Goal: Task Accomplishment & Management: Use online tool/utility

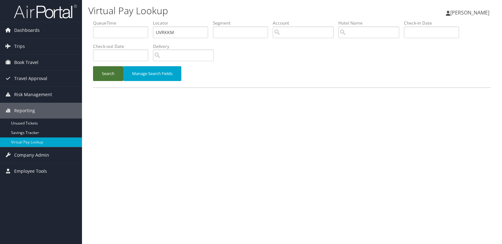
click at [97, 71] on button "Search" at bounding box center [108, 73] width 30 height 15
click at [34, 144] on link "Virtual Pay Lookup" at bounding box center [41, 142] width 82 height 9
click at [174, 30] on input "text" at bounding box center [180, 33] width 55 height 12
paste input "JKFLKT"
type input "JKFLKT"
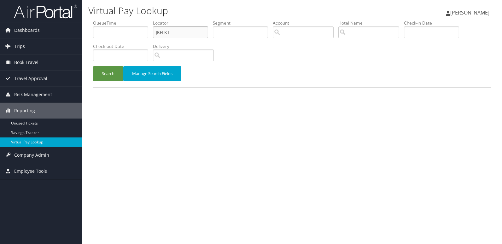
click at [93, 66] on button "Search" at bounding box center [108, 73] width 30 height 15
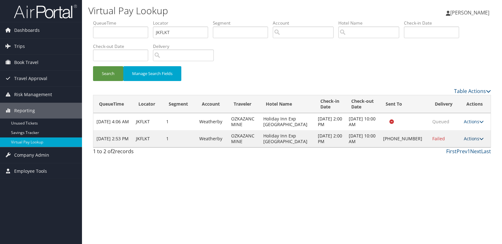
click at [470, 138] on link "Actions" at bounding box center [474, 139] width 20 height 6
click at [450, 157] on link "Logs" at bounding box center [453, 158] width 54 height 11
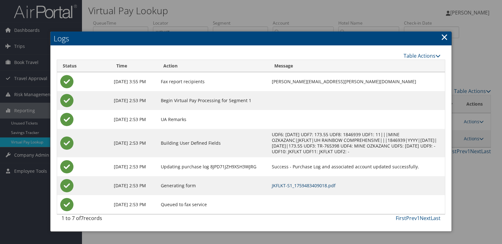
click at [304, 183] on link "JKFLKT-S1_1759483409018.pdf" at bounding box center [304, 186] width 64 height 6
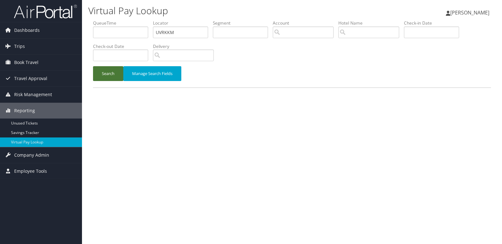
click at [103, 80] on button "Search" at bounding box center [108, 73] width 30 height 15
click at [110, 70] on button "Search" at bounding box center [108, 73] width 30 height 15
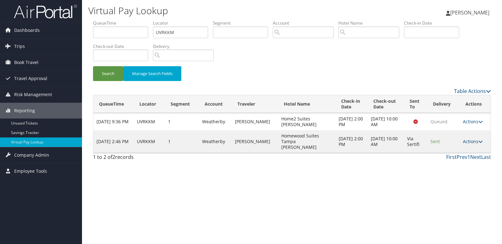
click at [464, 139] on link "Actions" at bounding box center [473, 141] width 20 height 6
click at [448, 159] on icon at bounding box center [447, 158] width 6 height 4
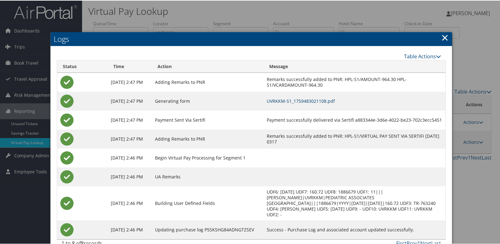
click at [309, 100] on link "UVRKKM-S1_1759483021108.pdf" at bounding box center [301, 100] width 68 height 6
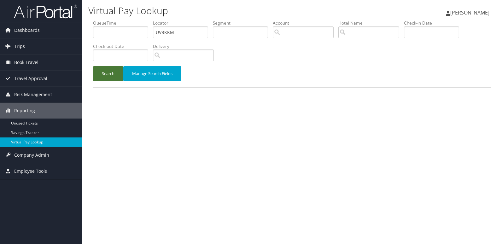
click at [105, 80] on button "Search" at bounding box center [108, 73] width 30 height 15
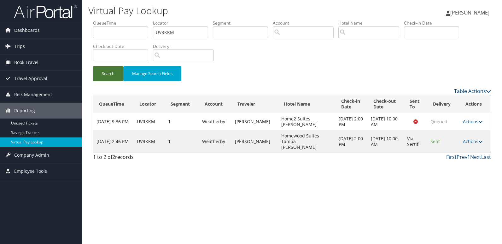
click at [108, 78] on button "Search" at bounding box center [108, 73] width 30 height 15
click at [472, 138] on link "Actions" at bounding box center [473, 141] width 20 height 6
click at [453, 156] on link "Logs" at bounding box center [461, 158] width 40 height 11
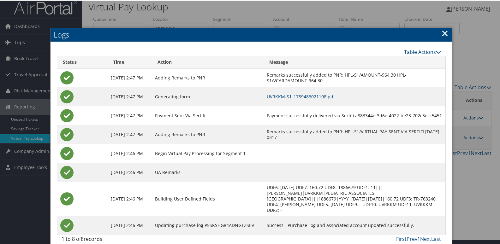
scroll to position [12, 0]
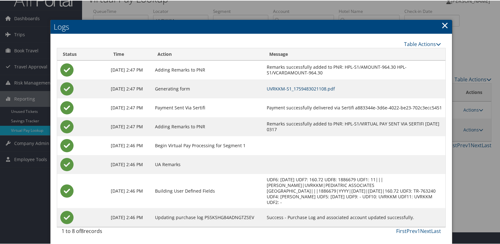
click at [323, 88] on link "UVRKKM-S1_1759483021108.pdf" at bounding box center [301, 88] width 68 height 6
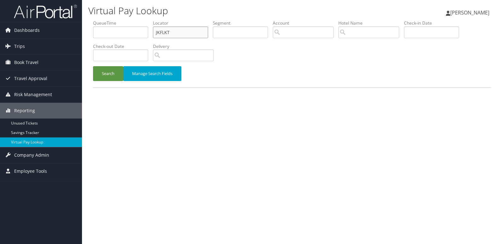
drag, startPoint x: 168, startPoint y: 34, endPoint x: 124, endPoint y: 38, distance: 45.0
click at [124, 20] on ul "QueueTime Locator JKFLKT Segment Account Traveler Hotel Name Check-in Date Chec…" at bounding box center [292, 20] width 398 height 0
paste input "SWKHYS"
type input "SWKHYS"
click at [93, 66] on button "Search" at bounding box center [108, 73] width 30 height 15
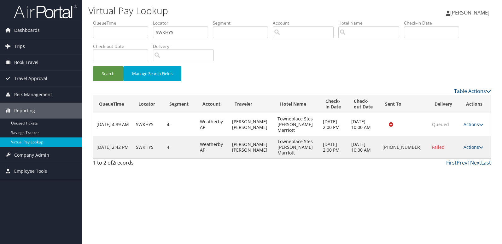
click at [468, 147] on link "Actions" at bounding box center [474, 147] width 20 height 6
click at [450, 166] on link "Logs" at bounding box center [453, 167] width 54 height 11
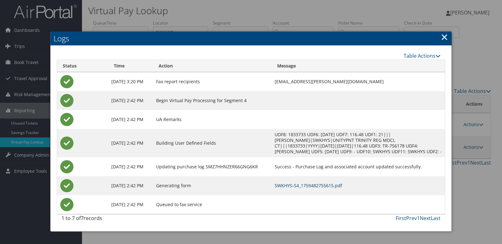
click at [329, 189] on link "SWKHYS-S4_1759482755615.pdf" at bounding box center [309, 186] width 68 height 6
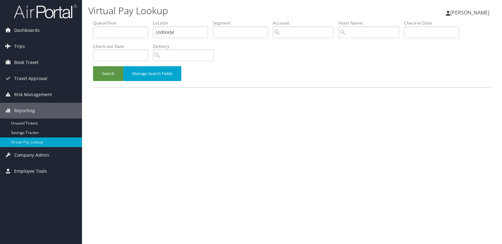
click at [137, 20] on ul "QueueTime Locator UVRKKM Segment Account Traveler Hotel Name Check-in Date Chec…" at bounding box center [292, 20] width 398 height 0
type input "JKFLKT"
click at [93, 66] on button "Search" at bounding box center [108, 73] width 30 height 15
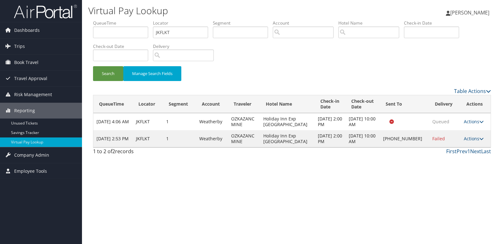
click at [461, 139] on td "Actions Resend Logs Delivery Information View Itinerary" at bounding box center [476, 138] width 30 height 17
click at [472, 139] on link "Actions" at bounding box center [474, 139] width 20 height 6
click at [460, 158] on link "Logs" at bounding box center [453, 158] width 54 height 11
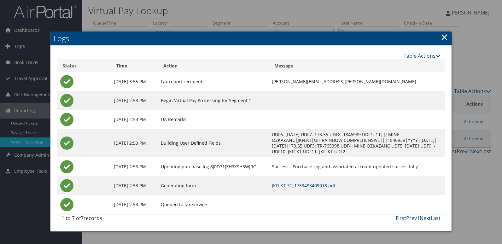
click at [320, 188] on link "JKFLKT-S1_1759483409018.pdf" at bounding box center [304, 186] width 64 height 6
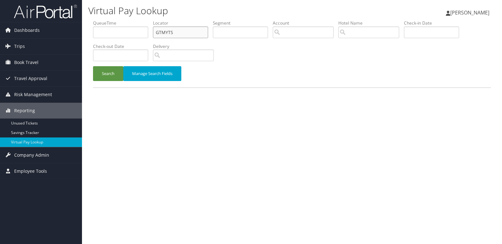
click at [128, 20] on ul "QueueTime Locator GTMYTS Segment Account Traveler Hotel Name Check-in Date Chec…" at bounding box center [292, 20] width 398 height 0
paste input "KPSUMM"
type input "KPSUMM"
click at [93, 66] on button "Search" at bounding box center [108, 73] width 30 height 15
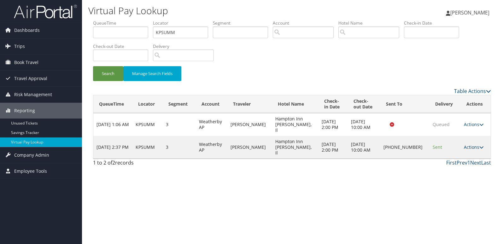
click at [467, 144] on link "Actions" at bounding box center [474, 147] width 20 height 6
click at [446, 156] on link "Logs" at bounding box center [453, 158] width 54 height 11
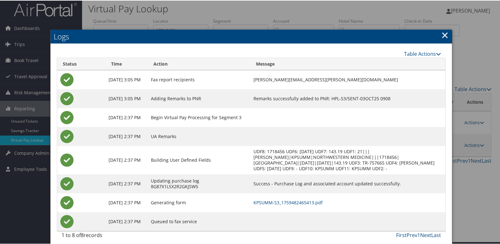
scroll to position [7, 0]
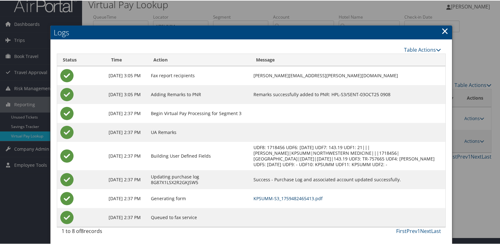
click at [291, 200] on link "KPSUMM-S3_1759482465413.pdf" at bounding box center [287, 198] width 69 height 6
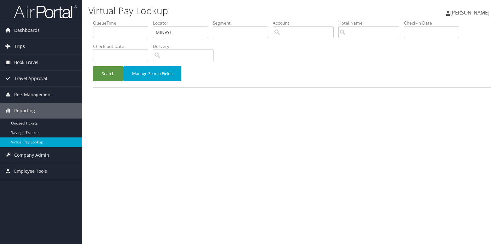
type input "MINVYL"
click at [93, 66] on button "Search" at bounding box center [108, 73] width 30 height 15
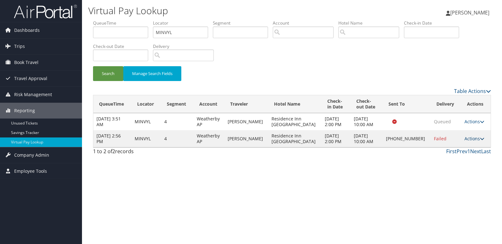
click at [468, 140] on link "Actions" at bounding box center [475, 139] width 20 height 6
click at [452, 162] on link "Logs" at bounding box center [453, 158] width 54 height 11
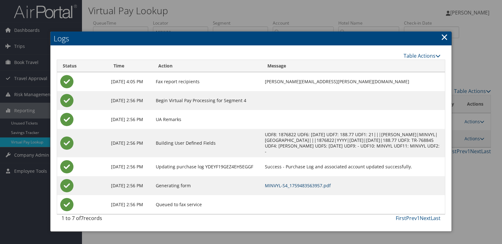
click at [313, 185] on link "MINVYL-S4_1759483563957.pdf" at bounding box center [298, 186] width 66 height 6
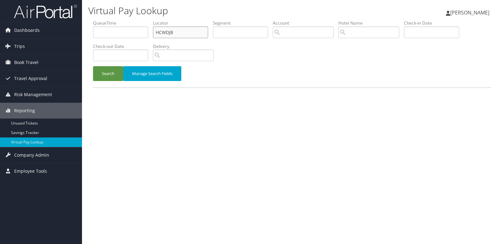
drag, startPoint x: 137, startPoint y: 32, endPoint x: 118, endPoint y: 32, distance: 19.6
click at [118, 20] on ul "QueueTime Locator HCWDJB Segment Account Traveler Hotel Name Check-in Date Chec…" at bounding box center [292, 20] width 398 height 0
paste input "YJEAID"
click at [93, 66] on button "Search" at bounding box center [108, 73] width 30 height 15
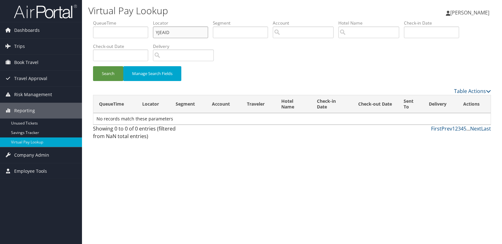
type input "YJEAID"
click at [93, 66] on button "Search" at bounding box center [108, 73] width 30 height 15
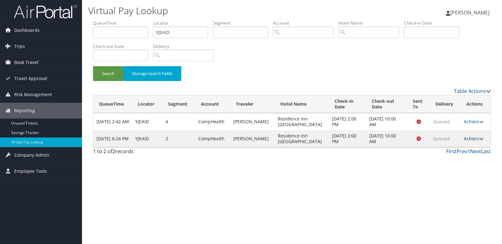
click at [469, 142] on link "Actions" at bounding box center [474, 139] width 20 height 6
click at [456, 166] on link "Logs" at bounding box center [460, 167] width 40 height 11
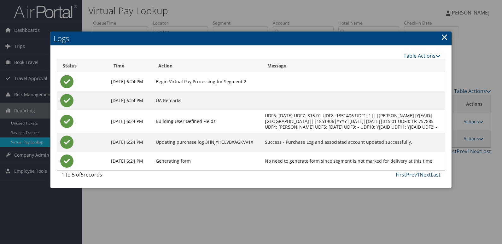
click at [445, 37] on link "×" at bounding box center [444, 37] width 7 height 13
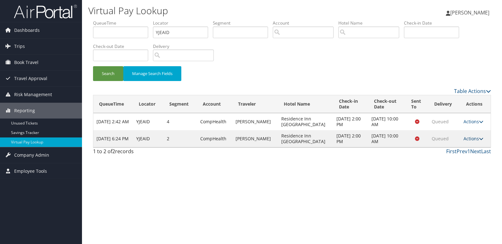
click at [464, 136] on link "Actions" at bounding box center [474, 139] width 20 height 6
click at [409, 106] on th "Sent To" at bounding box center [417, 104] width 23 height 18
click at [104, 75] on button "Search" at bounding box center [108, 73] width 30 height 15
click at [465, 138] on link "Actions" at bounding box center [474, 139] width 20 height 6
click at [459, 169] on link "View Itinerary" at bounding box center [461, 169] width 40 height 11
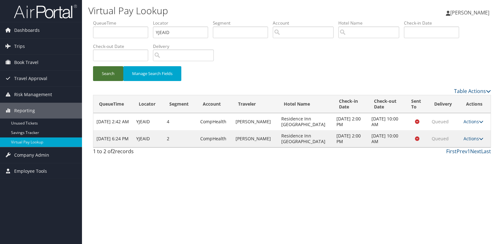
click at [114, 75] on button "Search" at bounding box center [108, 73] width 30 height 15
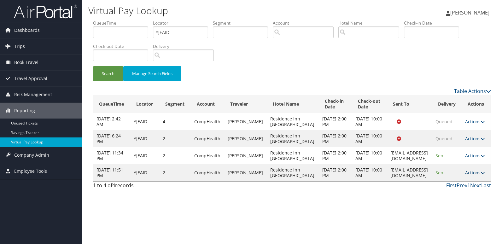
click at [482, 176] on link "Actions" at bounding box center [475, 173] width 20 height 6
click at [390, 181] on td "residenceinnbangor@gmail.com" at bounding box center [409, 172] width 45 height 17
click at [481, 176] on link "Actions" at bounding box center [475, 173] width 20 height 6
click at [459, 203] on link "Logs" at bounding box center [465, 204] width 40 height 11
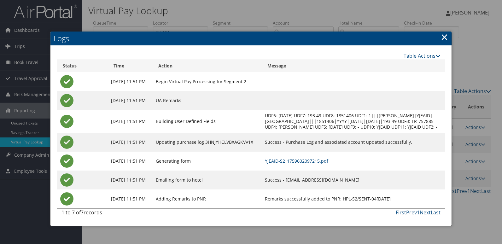
click at [327, 171] on td "YJEAID-S2_1759602097215.pdf" at bounding box center [353, 161] width 183 height 19
click at [328, 164] on link "YJEAID-S2_1759602097215.pdf" at bounding box center [296, 161] width 63 height 6
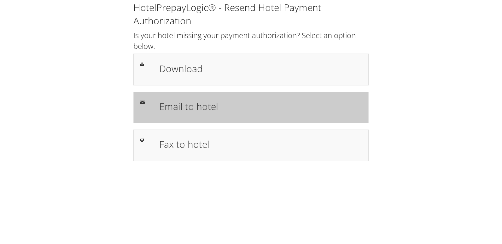
click at [194, 113] on h1 "Email to hotel" at bounding box center [260, 106] width 203 height 14
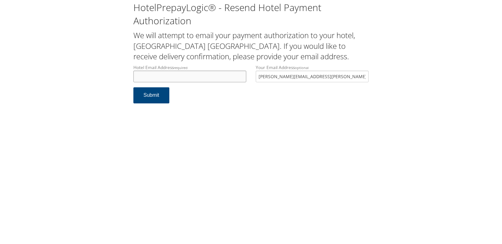
click at [193, 81] on input "Hotel Email Address required" at bounding box center [189, 77] width 113 height 12
type input "[EMAIL_ADDRESS][DOMAIN_NAME]"
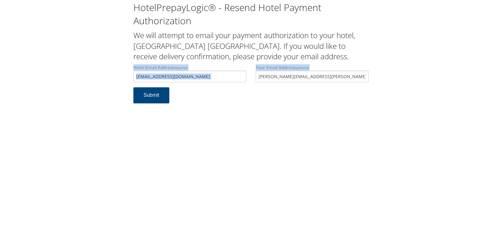
drag, startPoint x: 313, startPoint y: 80, endPoint x: 96, endPoint y: 72, distance: 217.2
click at [96, 72] on div "HotelPrepayLogic® - Resend Hotel Payment Authorization We will attempt to email…" at bounding box center [251, 55] width 490 height 110
click at [323, 76] on input "[PERSON_NAME][EMAIL_ADDRESS][PERSON_NAME][DOMAIN_NAME]" at bounding box center [312, 77] width 113 height 12
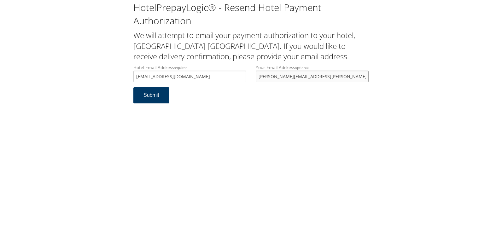
drag, startPoint x: 321, startPoint y: 76, endPoint x: 150, endPoint y: 98, distance: 173.0
click at [150, 98] on form "Hotel Email Address required [EMAIL_ADDRESS][DOMAIN_NAME] Hotel email address i…" at bounding box center [250, 86] width 235 height 45
click at [158, 94] on button "Submit" at bounding box center [151, 95] width 36 height 16
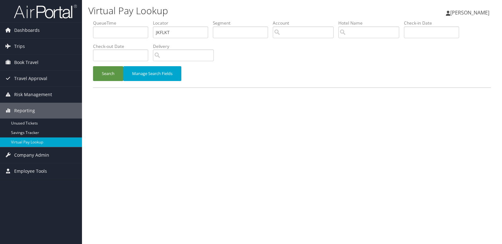
click at [115, 20] on ul "QueueTime Locator JKFLKT Segment Account Traveler Hotel Name Check-in Date Chec…" at bounding box center [292, 20] width 398 height 0
click at [93, 66] on button "Search" at bounding box center [108, 73] width 30 height 15
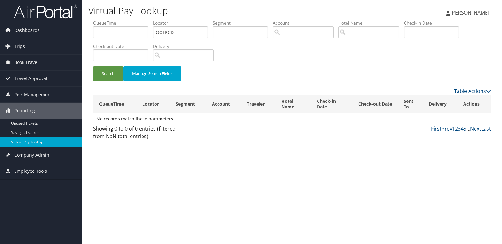
drag, startPoint x: 158, startPoint y: 33, endPoint x: 208, endPoint y: 27, distance: 49.9
click at [159, 33] on input "OOLRCD" at bounding box center [180, 33] width 55 height 12
click at [93, 66] on button "Search" at bounding box center [108, 73] width 30 height 15
drag, startPoint x: 182, startPoint y: 34, endPoint x: 123, endPoint y: 34, distance: 59.3
click at [123, 20] on ul "QueueTime Locator OOLRCD Segment Account Traveler Hotel Name Check-in Date Chec…" at bounding box center [292, 20] width 398 height 0
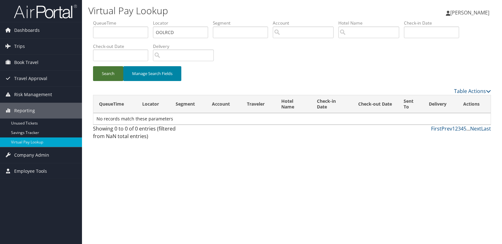
drag, startPoint x: 107, startPoint y: 74, endPoint x: 174, endPoint y: 69, distance: 67.7
click at [106, 74] on button "Search" at bounding box center [108, 73] width 30 height 15
paste input "FVBWLV"
type input "FVBWLV"
click at [108, 73] on button "Search" at bounding box center [108, 73] width 30 height 15
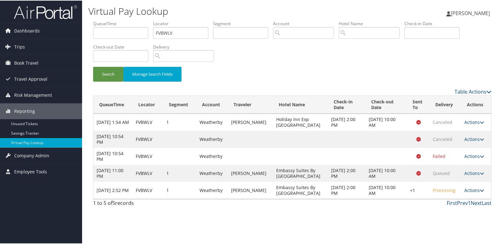
click at [468, 193] on link "Actions" at bounding box center [474, 190] width 20 height 6
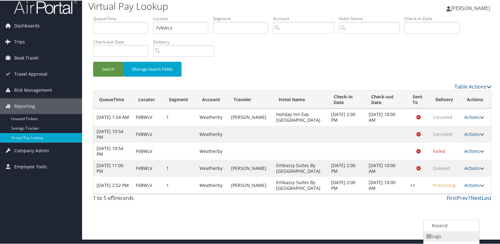
scroll to position [24, 0]
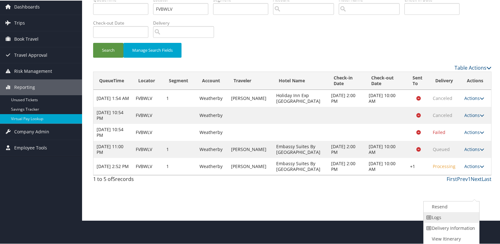
click at [453, 217] on link "Logs" at bounding box center [450, 217] width 54 height 11
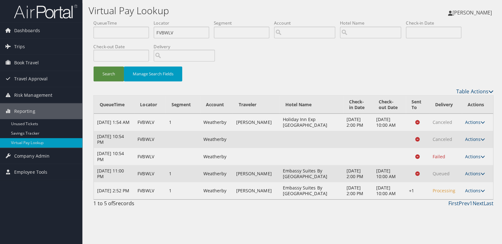
scroll to position [0, 0]
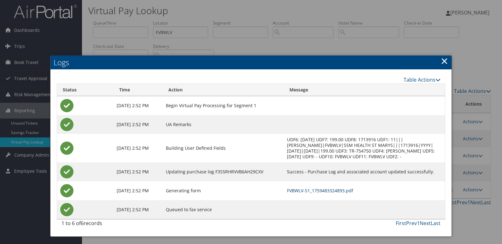
click at [319, 193] on link "FVBWLV-S1_1759483324893.pdf" at bounding box center [320, 191] width 66 height 6
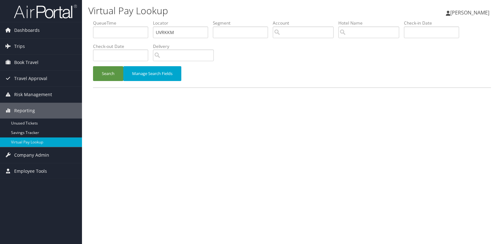
click at [138, 20] on ul "QueueTime Locator UVRKKM Segment Account Traveler Hotel Name Check-in Date Chec…" at bounding box center [292, 20] width 398 height 0
type input "GTMYTS"
click at [93, 66] on button "Search" at bounding box center [108, 73] width 30 height 15
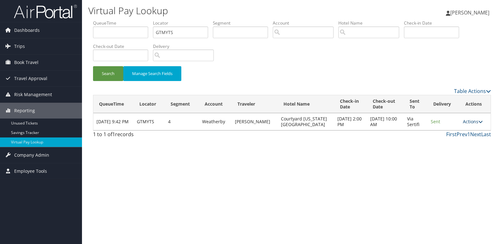
click at [467, 123] on link "Actions" at bounding box center [473, 122] width 20 height 6
click at [449, 148] on link "View Itinerary" at bounding box center [461, 152] width 40 height 11
click at [475, 120] on link "Actions" at bounding box center [473, 122] width 20 height 6
drag, startPoint x: 457, startPoint y: 141, endPoint x: 320, endPoint y: 95, distance: 145.0
click at [457, 141] on link "Logs" at bounding box center [461, 141] width 40 height 11
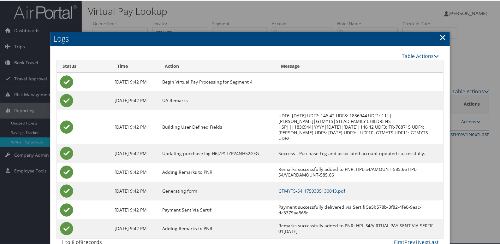
scroll to position [12, 0]
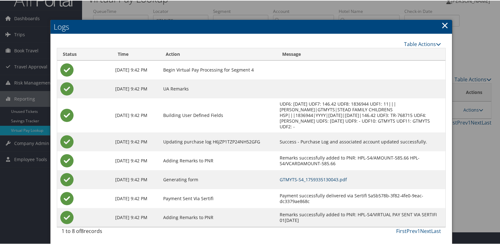
click at [340, 178] on link "GTMYTS-S4_1759335130043.pdf" at bounding box center [313, 179] width 67 height 6
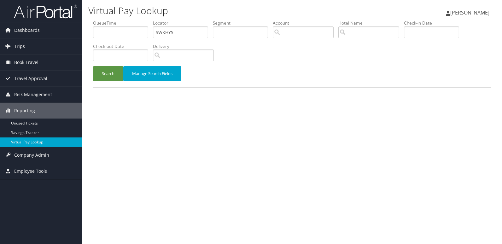
click at [131, 20] on ul "QueueTime Locator SWKHYS Segment Account Traveler Hotel Name Check-in Date Chec…" at bounding box center [292, 20] width 398 height 0
type input "QVGANM"
click at [93, 66] on button "Search" at bounding box center [108, 73] width 30 height 15
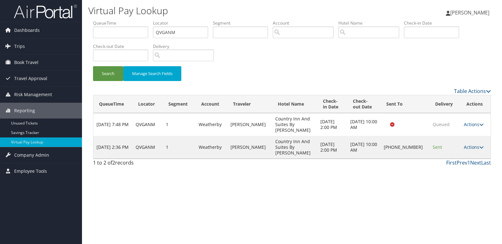
click at [316, 181] on div "Virtual Pay Lookup [PERSON_NAME] [PERSON_NAME] My Settings Travel Agency Contac…" at bounding box center [292, 122] width 420 height 244
drag, startPoint x: 474, startPoint y: 137, endPoint x: 471, endPoint y: 144, distance: 7.2
click at [474, 144] on link "Actions" at bounding box center [474, 147] width 20 height 6
click at [439, 157] on link "Logs" at bounding box center [453, 158] width 54 height 11
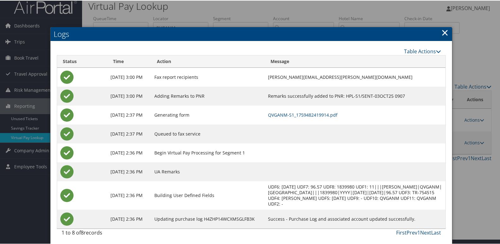
scroll to position [7, 0]
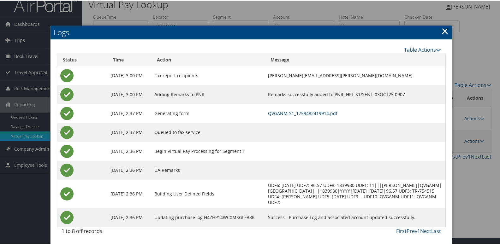
click at [301, 106] on td "QVGANM-S1_1759482419914.pdf" at bounding box center [355, 112] width 180 height 19
click at [301, 113] on link "QVGANM-S1_1759482419914.pdf" at bounding box center [302, 113] width 69 height 6
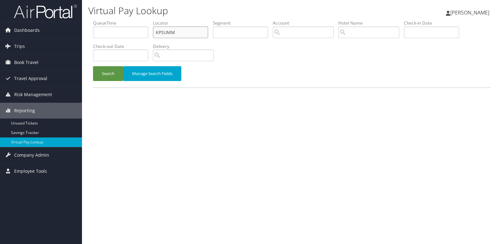
drag, startPoint x: 177, startPoint y: 32, endPoint x: 116, endPoint y: 38, distance: 60.6
click at [116, 20] on ul "QueueTime Locator KPSUMM Segment Account Traveler Hotel Name Check-in Date Chec…" at bounding box center [292, 20] width 398 height 0
paste input "OHAQSI"
type input "OHAQSI"
click at [93, 66] on button "Search" at bounding box center [108, 73] width 30 height 15
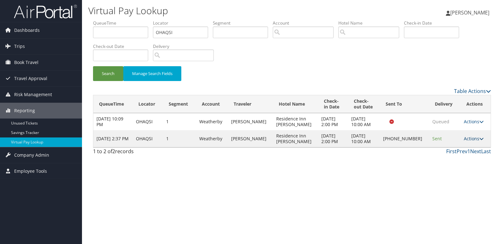
click at [472, 138] on link "Actions" at bounding box center [474, 139] width 20 height 6
click at [459, 158] on link "Logs" at bounding box center [453, 158] width 54 height 11
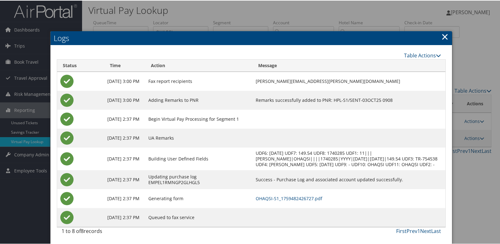
scroll to position [7, 0]
click at [283, 197] on link "OHAQSI-S1_1759482426727.pdf" at bounding box center [289, 198] width 67 height 6
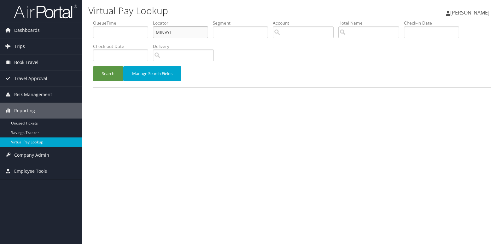
drag, startPoint x: 0, startPoint y: 0, endPoint x: 139, endPoint y: 35, distance: 143.4
click at [139, 20] on ul "QueueTime Locator MINVYL Segment Account Traveler Hotel Name Check-in Date Chec…" at bounding box center [292, 20] width 398 height 0
paste input "WZSAGO"
type input "WZSAGO"
click at [107, 76] on button "Search" at bounding box center [108, 73] width 30 height 15
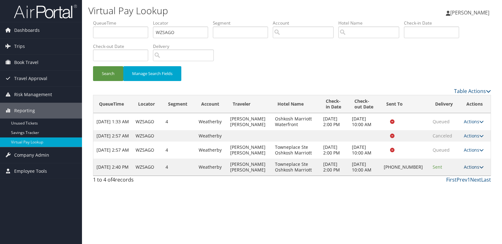
click at [468, 170] on link "Actions" at bounding box center [474, 167] width 20 height 6
click at [441, 194] on link "Logs" at bounding box center [453, 192] width 54 height 11
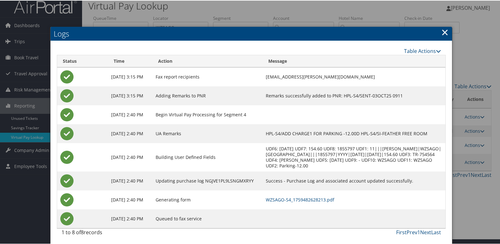
scroll to position [7, 0]
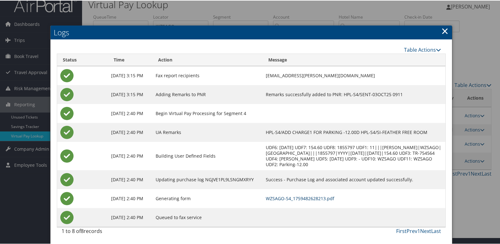
click at [289, 200] on link "WZSAGO-S4_1759482628213.pdf" at bounding box center [300, 198] width 68 height 6
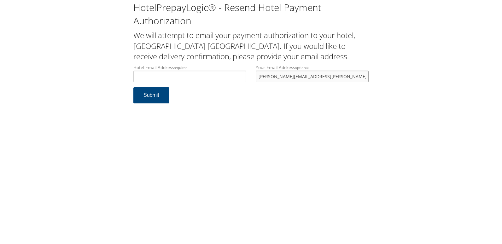
drag, startPoint x: 319, startPoint y: 78, endPoint x: 196, endPoint y: 90, distance: 123.3
click at [196, 90] on form "Hotel Email Address required Hotel email address is required Your Email Address…" at bounding box center [250, 86] width 235 height 45
click at [197, 79] on input "Hotel Email Address required" at bounding box center [189, 77] width 113 height 12
type input "R"
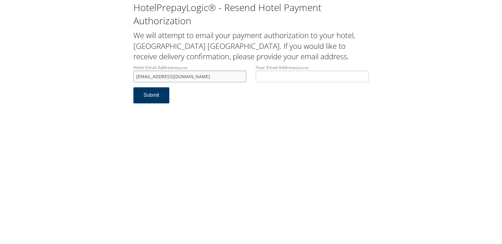
type input "[EMAIL_ADDRESS][DOMAIN_NAME]"
click at [152, 96] on button "Submit" at bounding box center [151, 95] width 36 height 16
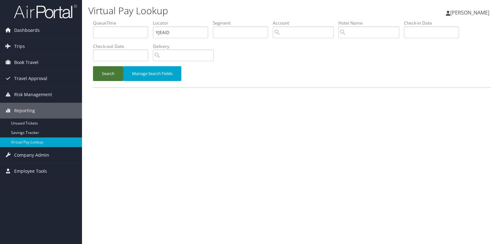
click at [112, 72] on button "Search" at bounding box center [108, 73] width 30 height 15
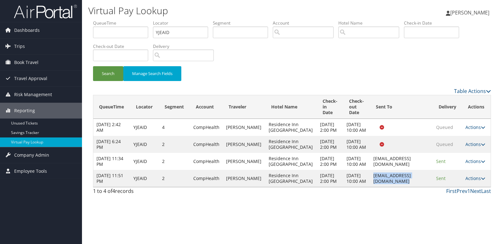
drag, startPoint x: 421, startPoint y: 197, endPoint x: 353, endPoint y: 202, distance: 67.7
click at [370, 187] on td "[EMAIL_ADDRESS][DOMAIN_NAME]" at bounding box center [401, 178] width 63 height 17
copy td "[EMAIL_ADDRESS][DOMAIN_NAME]"
click at [103, 78] on button "Search" at bounding box center [108, 73] width 30 height 15
drag, startPoint x: 173, startPoint y: 31, endPoint x: 106, endPoint y: 37, distance: 67.4
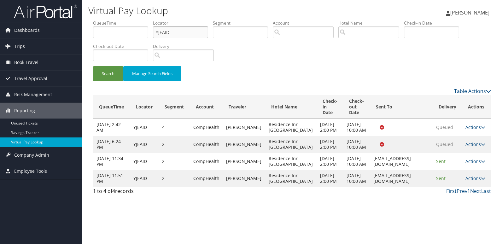
click at [106, 20] on ul "QueueTime Locator YJEAID Segment Account Traveler Hotel Name Check-in Date Chec…" at bounding box center [292, 20] width 398 height 0
paste input "JRKFJW"
type input "JRKFJW"
click at [93, 66] on button "Search" at bounding box center [108, 73] width 30 height 15
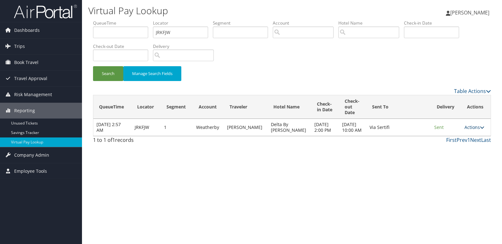
click at [465, 130] on link "Actions" at bounding box center [475, 127] width 20 height 6
click at [460, 155] on link "Logs" at bounding box center [462, 153] width 40 height 11
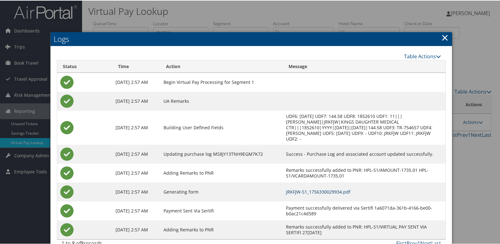
click at [327, 193] on link "JRKFJW-S1_1756330029934.pdf" at bounding box center [318, 191] width 64 height 6
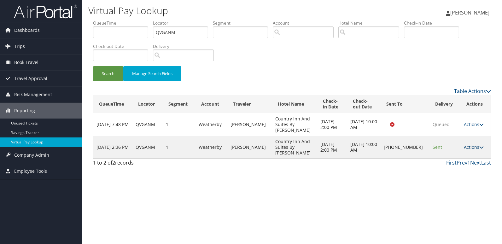
click at [470, 144] on link "Actions" at bounding box center [474, 147] width 20 height 6
click at [450, 157] on link "Logs" at bounding box center [453, 158] width 54 height 11
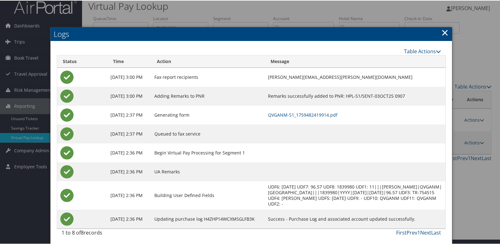
scroll to position [7, 0]
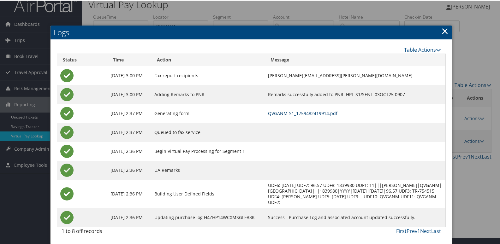
drag, startPoint x: 307, startPoint y: 112, endPoint x: 315, endPoint y: 112, distance: 7.9
click at [307, 112] on link "QVGANM-S1_1759482419914.pdf" at bounding box center [302, 113] width 69 height 6
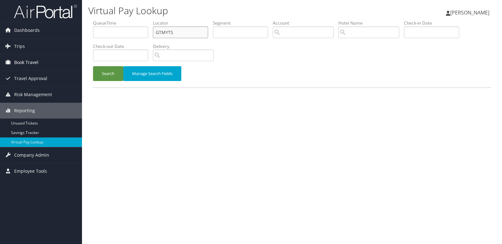
drag, startPoint x: 184, startPoint y: 36, endPoint x: 64, endPoint y: 59, distance: 122.5
click at [64, 59] on div "Dashboards AirPortal 360™ (Manager) My Travel Dashboard Trips Airtinerary® Look…" at bounding box center [251, 122] width 502 height 244
paste input "QKNJTY"
type input "QKNJTY"
click at [93, 66] on button "Search" at bounding box center [108, 73] width 30 height 15
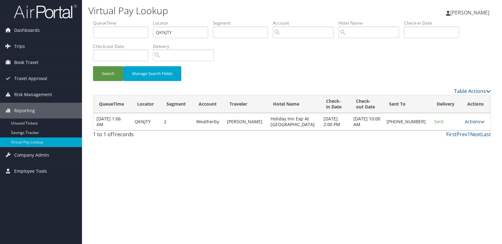
click at [473, 121] on link "Actions" at bounding box center [475, 122] width 20 height 6
click at [447, 139] on link "Logs" at bounding box center [453, 141] width 54 height 11
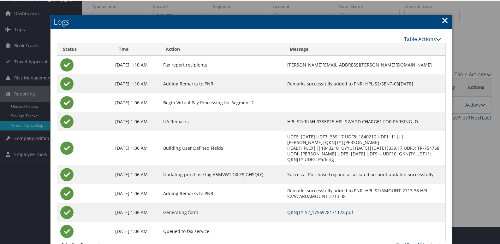
scroll to position [26, 0]
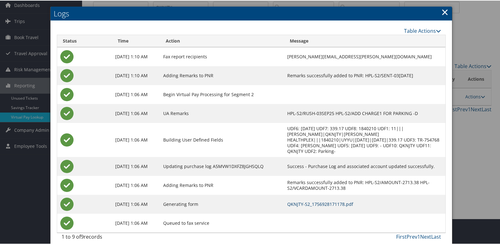
click at [302, 201] on link "QKNJTY-S2_1756928171178.pdf" at bounding box center [320, 204] width 66 height 6
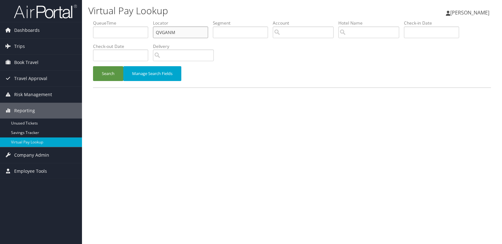
drag, startPoint x: 154, startPoint y: 32, endPoint x: 120, endPoint y: 37, distance: 34.7
click at [120, 20] on ul "QueueTime Locator QVGANM Segment Account Traveler Hotel Name Check-in Date Chec…" at bounding box center [292, 20] width 398 height 0
paste input "WGQIAS"
type input "WGQIAS"
click at [93, 66] on button "Search" at bounding box center [108, 73] width 30 height 15
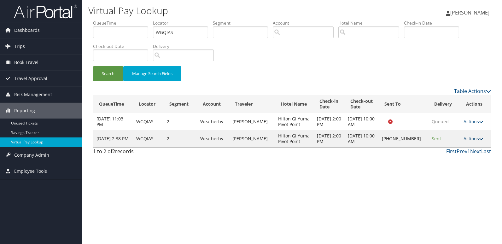
click at [469, 137] on link "Actions" at bounding box center [474, 139] width 20 height 6
click at [454, 154] on link "Logs" at bounding box center [453, 158] width 54 height 11
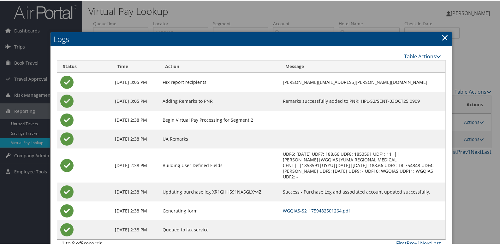
click at [315, 212] on link "WGQIAS-S2_1759482501264.pdf" at bounding box center [316, 210] width 67 height 6
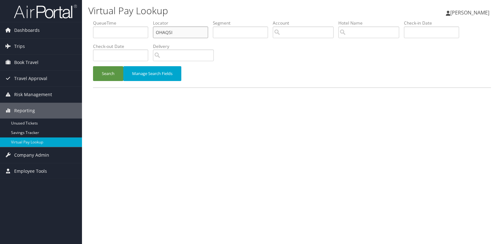
drag, startPoint x: 171, startPoint y: 34, endPoint x: 139, endPoint y: 41, distance: 32.9
click at [139, 20] on ul "QueueTime Locator OHAQSI Segment Account Traveler Hotel Name Check-in Date Chec…" at bounding box center [292, 20] width 398 height 0
paste input "EUBSXV"
type input "EUBSXV"
click at [93, 66] on button "Search" at bounding box center [108, 73] width 30 height 15
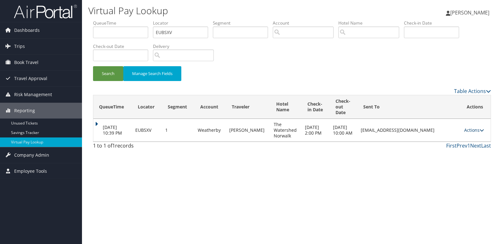
click at [474, 132] on link "Actions" at bounding box center [474, 130] width 20 height 6
click at [464, 152] on link "Logs" at bounding box center [464, 150] width 40 height 11
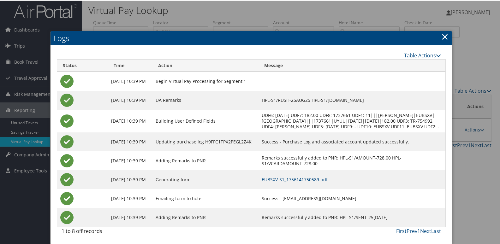
scroll to position [7, 0]
click at [288, 180] on link "EUBSXV-S1_1756141750589.pdf" at bounding box center [295, 179] width 66 height 6
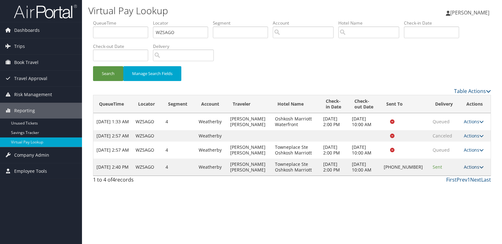
click at [474, 170] on link "Actions" at bounding box center [474, 167] width 20 height 6
click at [461, 179] on link "Resend" at bounding box center [453, 182] width 54 height 11
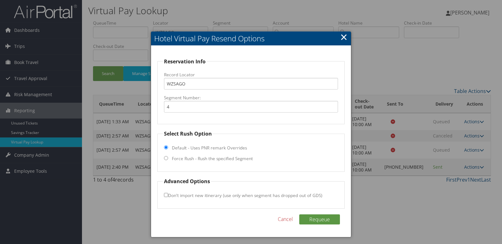
click at [193, 158] on label "Force Rush - Rush the specified Segment" at bounding box center [212, 159] width 81 height 6
click at [168, 158] on input "Force Rush - Rush the specified Segment" at bounding box center [166, 158] width 4 height 4
radio input "true"
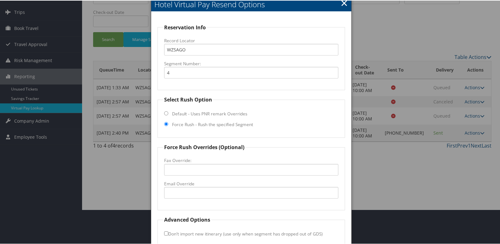
scroll to position [66, 0]
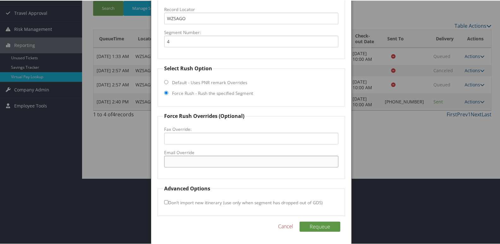
click at [195, 159] on input "Email Override" at bounding box center [251, 161] width 174 height 12
drag, startPoint x: 224, startPoint y: 164, endPoint x: 160, endPoint y: 168, distance: 64.5
click at [160, 168] on fieldset "Force Rush Overrides (Optional) Fax Override: Email Override tpsosh385@gmail.com" at bounding box center [251, 145] width 188 height 67
type input "tpsosh385@gmail.com"
click at [324, 223] on button "Requeue" at bounding box center [319, 226] width 41 height 10
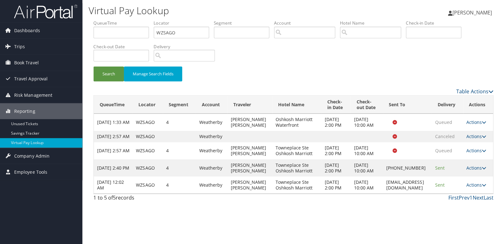
scroll to position [0, 0]
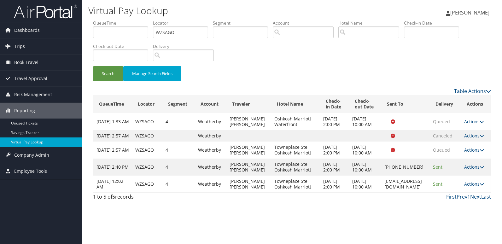
click at [479, 187] on link "Actions" at bounding box center [474, 184] width 20 height 6
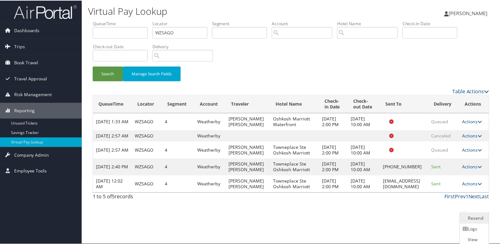
scroll to position [13, 0]
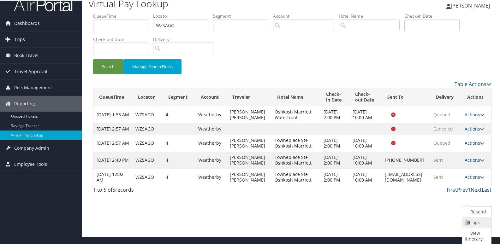
click at [472, 222] on link "Logs" at bounding box center [475, 222] width 27 height 11
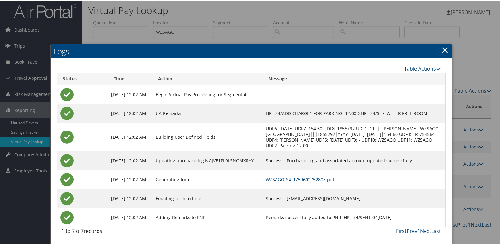
scroll to position [6, 0]
click at [330, 180] on link "WZSAGO-S4_1759602752805.pdf" at bounding box center [300, 179] width 68 height 6
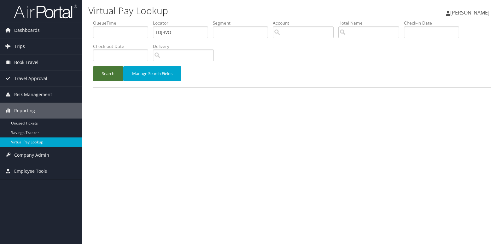
type input "LDJBVO"
click at [113, 71] on button "Search" at bounding box center [108, 73] width 30 height 15
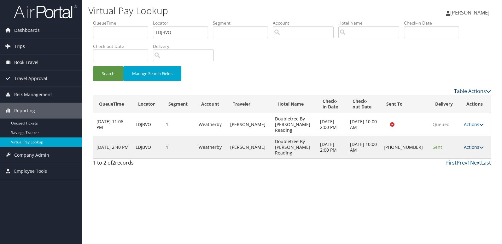
click at [470, 144] on link "Actions" at bounding box center [474, 147] width 20 height 6
click at [435, 163] on link "Logs" at bounding box center [453, 158] width 54 height 11
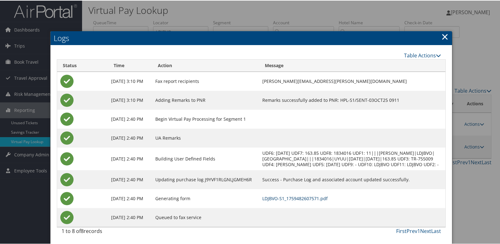
scroll to position [7, 0]
click at [307, 200] on link "LDJBVO-S1_1759482607571.pdf" at bounding box center [294, 198] width 65 height 6
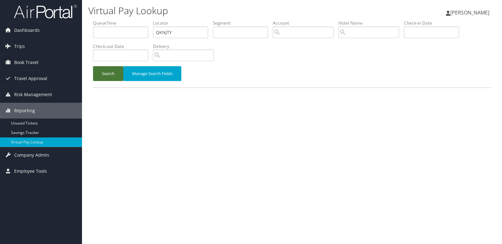
click at [99, 79] on button "Search" at bounding box center [108, 73] width 30 height 15
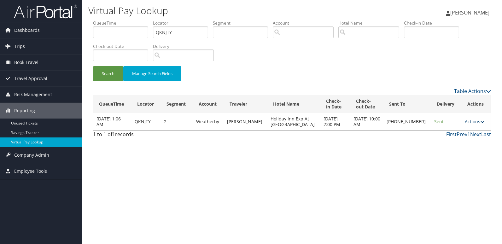
click at [468, 121] on link "Actions" at bounding box center [475, 122] width 20 height 6
click at [449, 143] on link "Logs" at bounding box center [453, 141] width 54 height 11
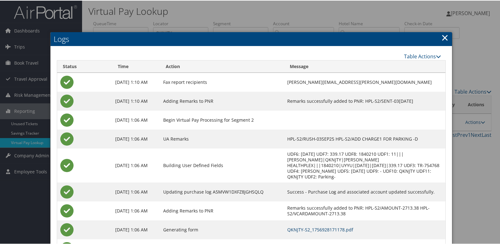
click at [310, 226] on link "QKNJTY-S2_1756928171178.pdf" at bounding box center [320, 229] width 66 height 6
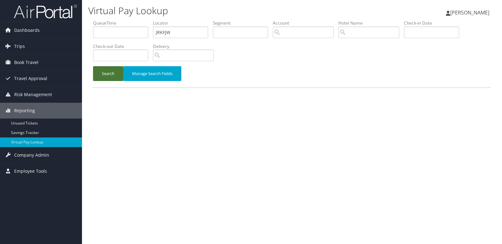
click at [114, 79] on button "Search" at bounding box center [108, 73] width 30 height 15
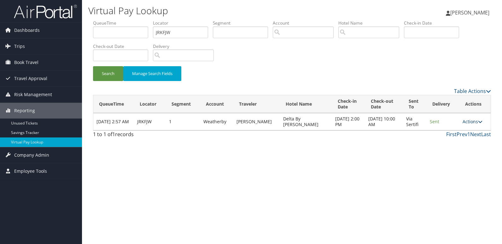
click at [471, 122] on link "Actions" at bounding box center [473, 122] width 20 height 6
click at [455, 146] on link "Logs" at bounding box center [461, 141] width 40 height 11
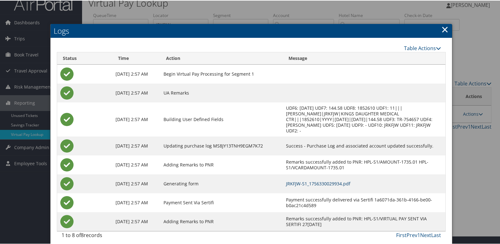
scroll to position [12, 0]
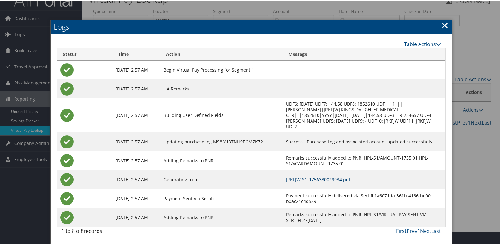
click at [320, 177] on link "JRKFJW-S1_1756330029934.pdf" at bounding box center [318, 179] width 64 height 6
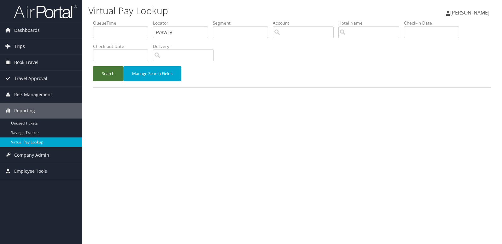
click at [105, 71] on button "Search" at bounding box center [108, 73] width 30 height 15
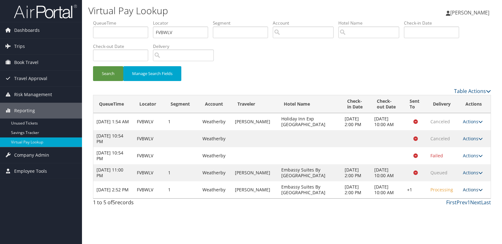
click at [466, 191] on link "Actions" at bounding box center [473, 190] width 20 height 6
click at [455, 208] on link "Logs" at bounding box center [454, 209] width 54 height 11
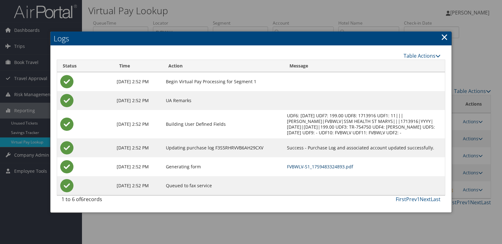
click at [308, 167] on link "FVBWLV-S1_1759483324893.pdf" at bounding box center [320, 167] width 66 height 6
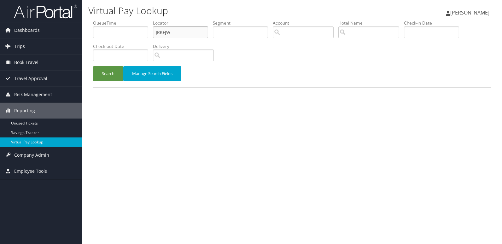
drag, startPoint x: 179, startPoint y: 30, endPoint x: 118, endPoint y: 39, distance: 61.8
click at [122, 20] on ul "QueueTime Locator JRKFJW Segment Account Traveler Hotel Name Check-in Date Chec…" at bounding box center [292, 20] width 398 height 0
paste input "FOVZLK"
type input "FOVZLK"
click at [93, 66] on button "Search" at bounding box center [108, 73] width 30 height 15
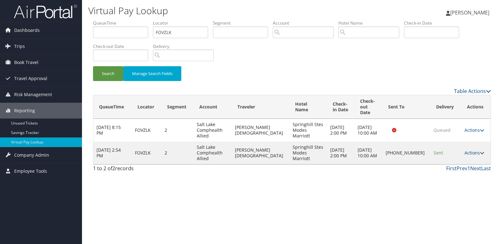
click at [465, 150] on link "Actions" at bounding box center [475, 153] width 20 height 6
click at [450, 169] on link "Logs" at bounding box center [452, 167] width 54 height 11
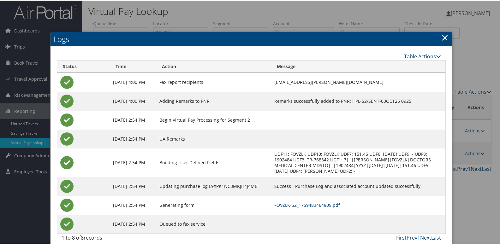
click at [306, 204] on link "FOVZLK-S2_1759483464809.pdf" at bounding box center [307, 205] width 66 height 6
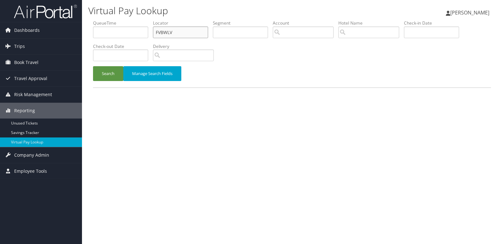
click at [139, 20] on ul "QueueTime Locator FVBWLV Segment Account Traveler Hotel Name Check-in Date Chec…" at bounding box center [292, 20] width 398 height 0
paste input "LYYOFR"
type input "LYYOFR"
click at [93, 66] on button "Search" at bounding box center [108, 73] width 30 height 15
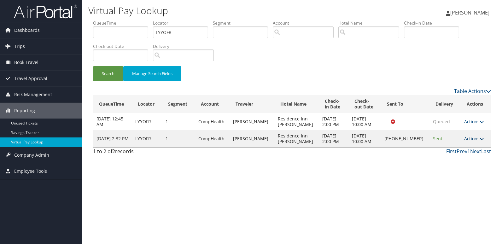
click at [468, 140] on link "Actions" at bounding box center [474, 139] width 20 height 6
click at [454, 157] on link "Logs" at bounding box center [453, 158] width 54 height 11
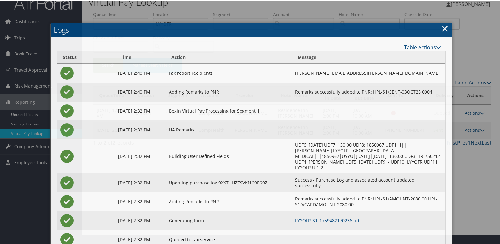
scroll to position [26, 0]
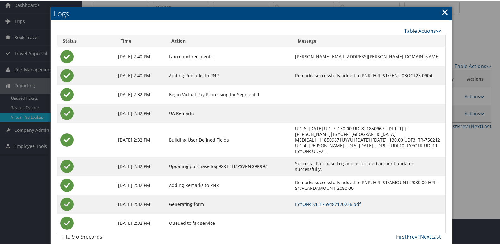
click at [303, 201] on link "LYYOFR-S1_1759482170236.pdf" at bounding box center [328, 204] width 66 height 6
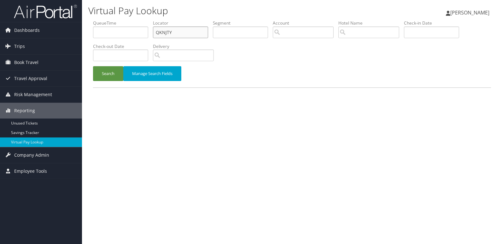
drag, startPoint x: 0, startPoint y: 0, endPoint x: 101, endPoint y: 41, distance: 108.6
click at [101, 20] on ul "QueueTime Locator QKNJTY Segment Account Traveler Hotel Name Check-in Date Chec…" at bounding box center [292, 20] width 398 height 0
paste input "AJTUD"
type input "AJTUDY"
click at [106, 76] on button "Search" at bounding box center [108, 73] width 30 height 15
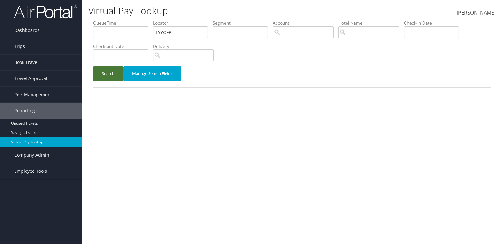
click at [114, 73] on button "Search" at bounding box center [108, 73] width 30 height 15
click at [114, 74] on button "Search" at bounding box center [108, 73] width 30 height 15
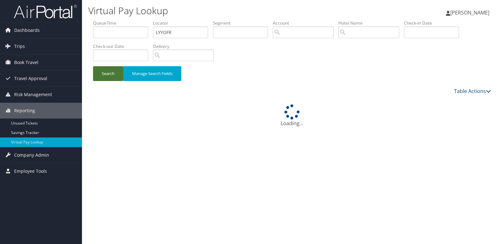
click at [114, 74] on button "Search" at bounding box center [108, 73] width 30 height 15
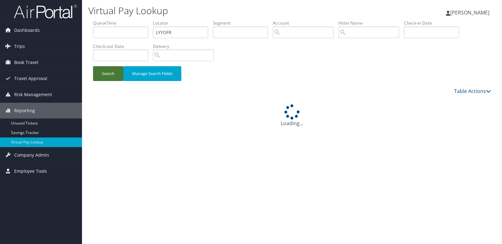
click at [114, 74] on button "Search" at bounding box center [108, 73] width 30 height 15
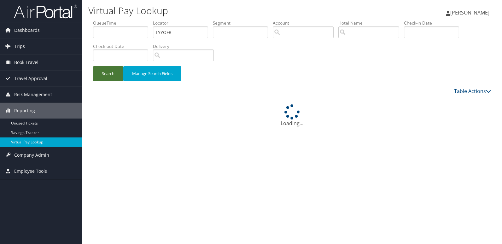
click at [114, 74] on button "Search" at bounding box center [108, 73] width 30 height 15
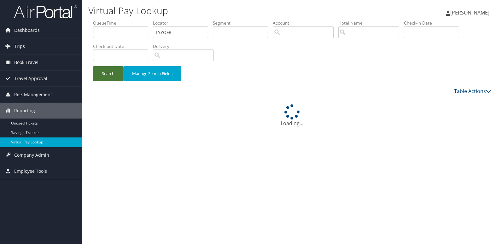
click at [114, 74] on button "Search" at bounding box center [108, 73] width 30 height 15
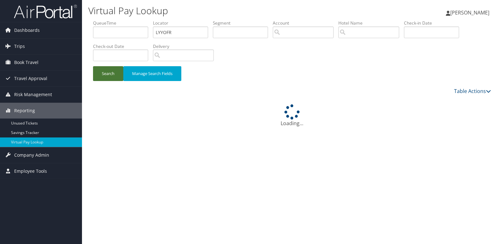
click at [114, 74] on button "Search" at bounding box center [108, 73] width 30 height 15
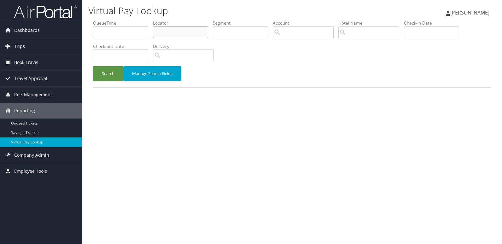
click at [185, 33] on input "text" at bounding box center [180, 33] width 55 height 12
paste input "AJTUDY"
type input "AJTUDY"
click at [116, 77] on button "Search" at bounding box center [108, 73] width 30 height 15
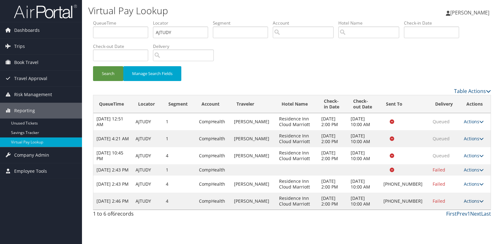
click at [473, 204] on link "Actions" at bounding box center [474, 201] width 20 height 6
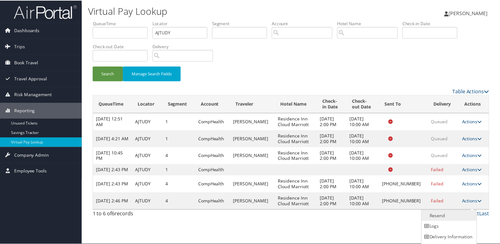
scroll to position [10, 0]
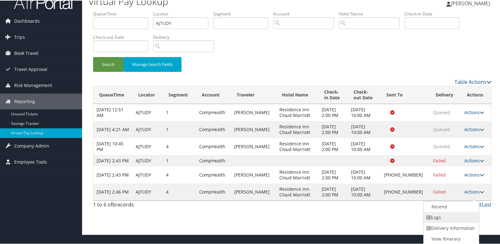
click at [448, 217] on link "Logs" at bounding box center [450, 217] width 54 height 11
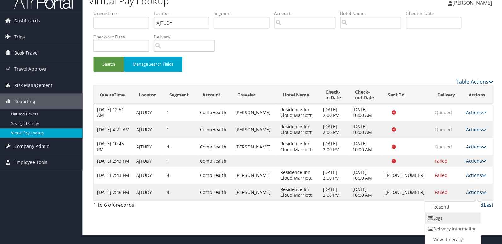
scroll to position [0, 0]
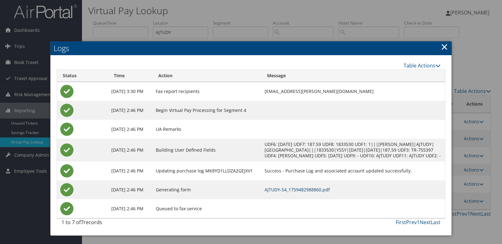
drag, startPoint x: 308, startPoint y: 197, endPoint x: 318, endPoint y: 197, distance: 9.5
click at [308, 193] on link "AJTUDY-S4_1759482988860.pdf" at bounding box center [297, 190] width 65 height 6
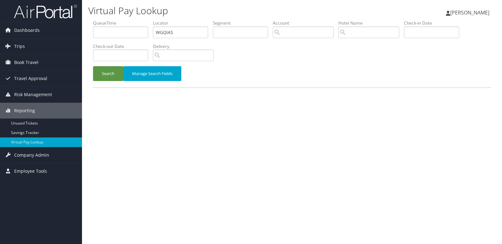
click at [99, 20] on ul "QueueTime Locator WGQIAS Segment Account Traveler Hotel Name Check-in Date Chec…" at bounding box center [292, 20] width 398 height 0
type input "QTZZYQ"
click at [93, 66] on button "Search" at bounding box center [108, 73] width 30 height 15
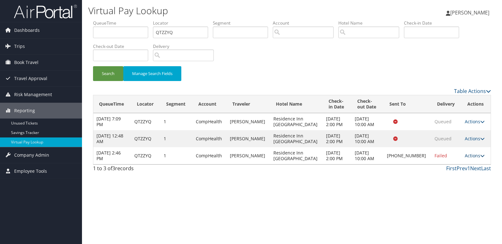
click at [471, 156] on link "Actions" at bounding box center [475, 156] width 20 height 6
click at [450, 171] on link "Logs" at bounding box center [453, 175] width 54 height 11
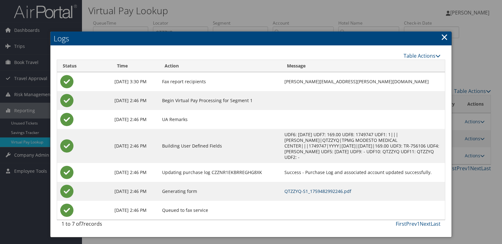
click at [319, 188] on link "QTZZYQ-S1_1759482992246.pdf" at bounding box center [318, 191] width 67 height 6
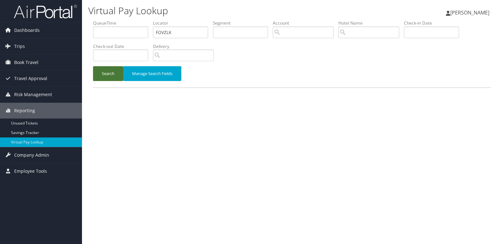
drag, startPoint x: 0, startPoint y: 0, endPoint x: 108, endPoint y: 79, distance: 133.2
click at [108, 79] on button "Search" at bounding box center [108, 73] width 30 height 15
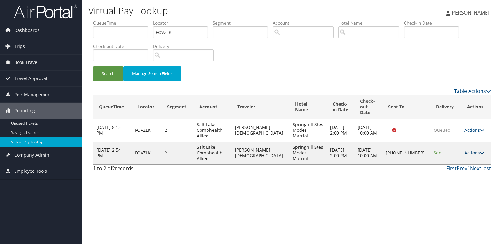
click at [470, 150] on link "Actions" at bounding box center [475, 153] width 20 height 6
click at [458, 165] on link "Logs" at bounding box center [452, 167] width 54 height 11
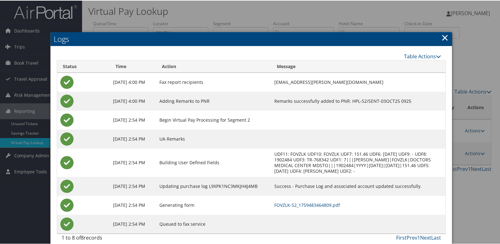
click at [442, 36] on link "×" at bounding box center [444, 37] width 7 height 13
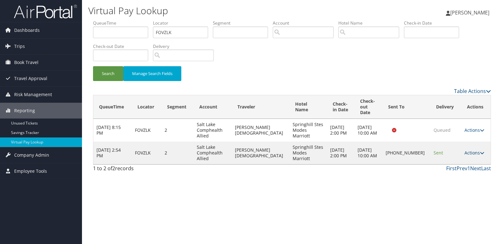
click at [466, 150] on link "Actions" at bounding box center [475, 153] width 20 height 6
click at [447, 158] on link "Resend" at bounding box center [452, 156] width 54 height 11
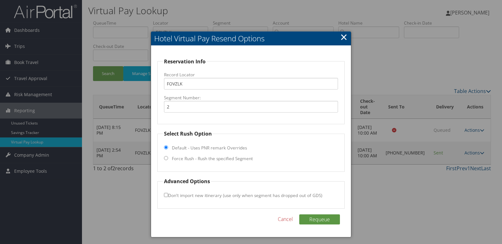
click at [203, 161] on label "Force Rush - Rush the specified Segment" at bounding box center [212, 159] width 81 height 6
click at [168, 160] on input "Force Rush - Rush the specified Segment" at bounding box center [166, 158] width 4 height 4
radio input "true"
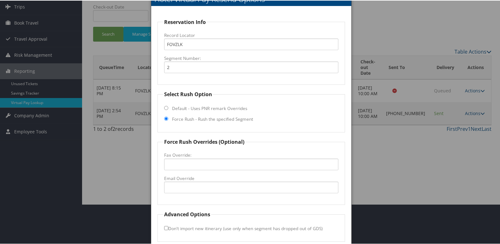
scroll to position [66, 0]
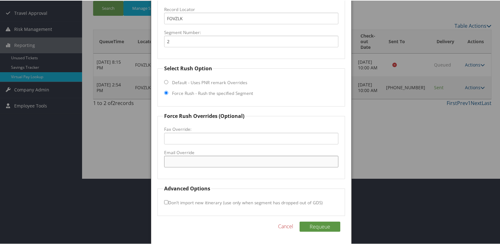
click at [189, 163] on input "Email Override" at bounding box center [251, 161] width 174 height 12
click at [192, 164] on input "Email Override" at bounding box center [251, 161] width 174 height 12
click at [393, 137] on div at bounding box center [251, 122] width 502 height 244
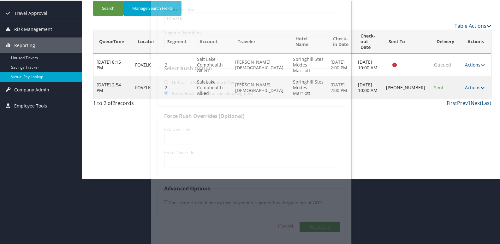
scroll to position [0, 0]
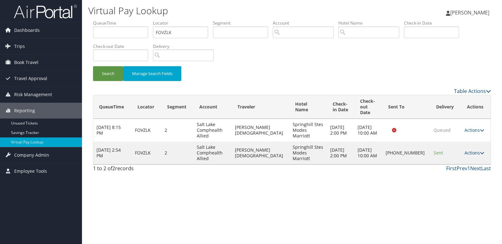
click at [468, 150] on link "Actions" at bounding box center [475, 153] width 20 height 6
click at [441, 163] on link "Logs" at bounding box center [452, 167] width 54 height 11
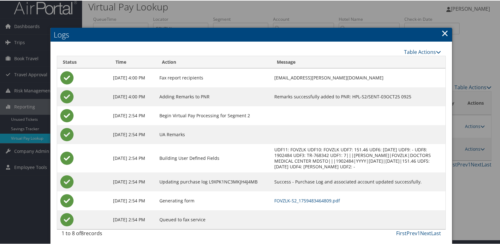
scroll to position [7, 0]
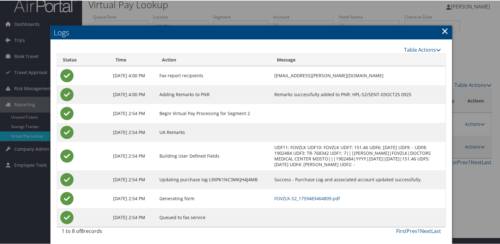
click at [281, 194] on td "FOVZLK-S2_1759483464809.pdf" at bounding box center [358, 198] width 174 height 19
click at [293, 199] on link "FOVZLK-S2_1759483464809.pdf" at bounding box center [307, 198] width 66 height 6
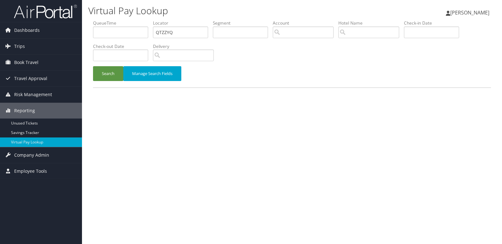
click at [107, 78] on button "Search" at bounding box center [108, 73] width 30 height 15
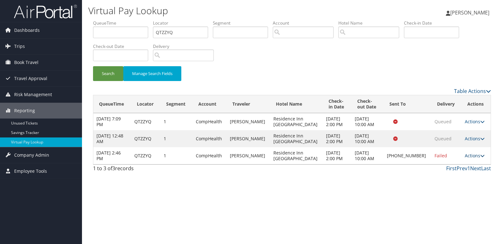
click at [466, 154] on link "Actions" at bounding box center [475, 156] width 20 height 6
click at [460, 163] on link "Resend" at bounding box center [453, 165] width 54 height 11
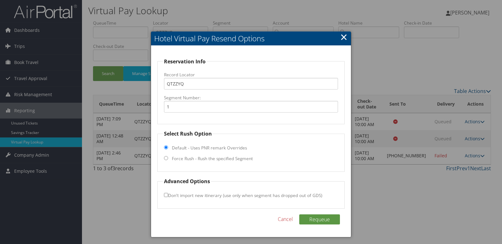
click at [186, 159] on label "Force Rush - Rush the specified Segment" at bounding box center [212, 159] width 81 height 6
click at [168, 159] on input "Force Rush - Rush the specified Segment" at bounding box center [166, 158] width 4 height 4
radio input "true"
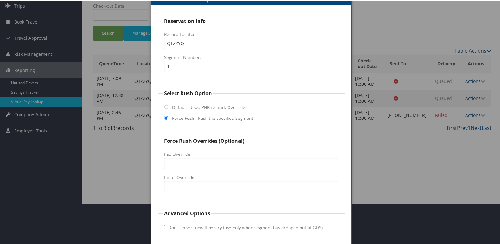
scroll to position [66, 0]
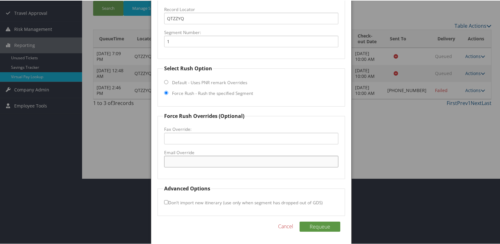
click at [179, 163] on input "Email Override" at bounding box center [251, 161] width 174 height 12
drag, startPoint x: 244, startPoint y: 163, endPoint x: 111, endPoint y: 176, distance: 133.4
click at [111, 176] on body "Menu Dashboards ► AirPortal 360™ (Manager) My Travel Dashboard Trips ► Airtiner…" at bounding box center [251, 56] width 502 height 244
type input "frontdesk.rimedesto@gmail.com"
click at [323, 223] on button "Requeue" at bounding box center [319, 226] width 41 height 10
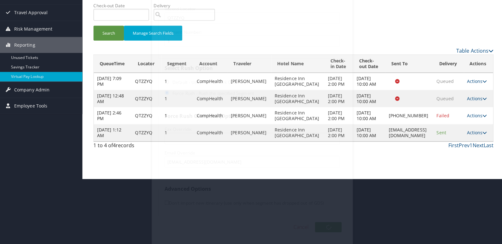
scroll to position [0, 0]
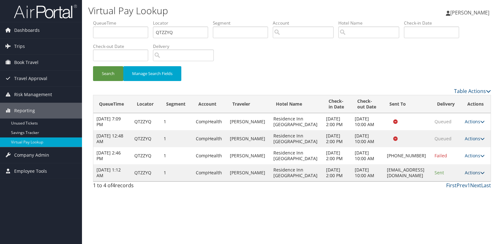
click at [478, 176] on link "Actions" at bounding box center [475, 173] width 20 height 6
click at [457, 214] on link "Logs" at bounding box center [465, 212] width 40 height 11
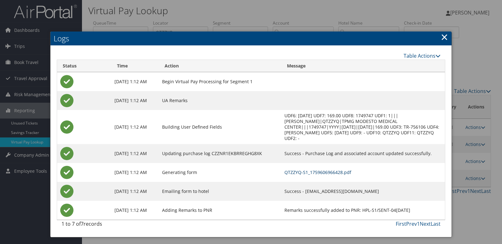
click at [312, 169] on link "QTZZYQ-S1_1759606966428.pdf" at bounding box center [318, 172] width 67 height 6
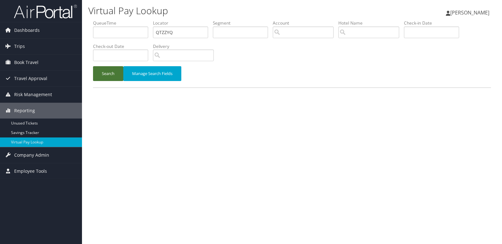
click at [103, 73] on button "Search" at bounding box center [108, 73] width 30 height 15
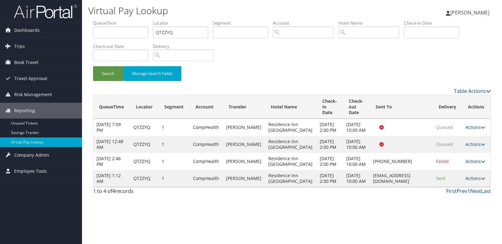
click at [470, 187] on td "Actions Resend Logs View Itinerary" at bounding box center [477, 178] width 28 height 17
click at [471, 181] on link "Actions" at bounding box center [476, 178] width 20 height 6
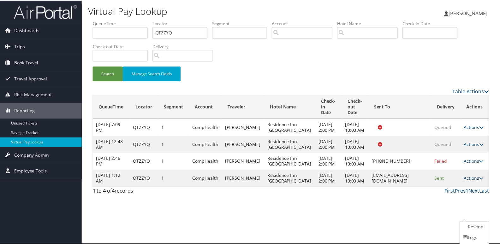
scroll to position [22, 0]
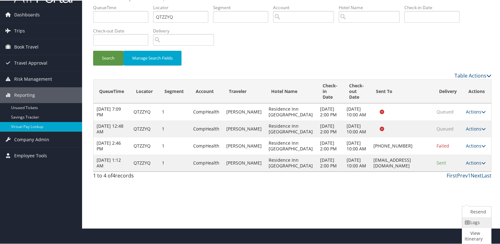
click at [476, 220] on link "Logs" at bounding box center [475, 222] width 27 height 11
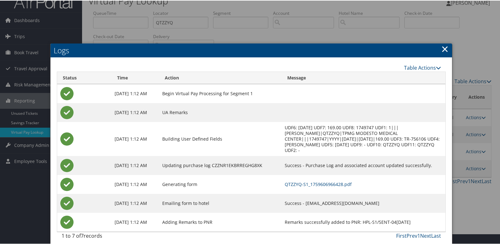
scroll to position [15, 0]
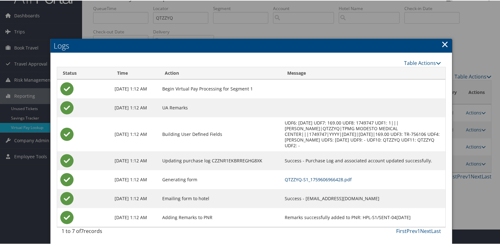
click at [309, 179] on link "QTZZYQ-S1_1759606966428.pdf" at bounding box center [318, 179] width 67 height 6
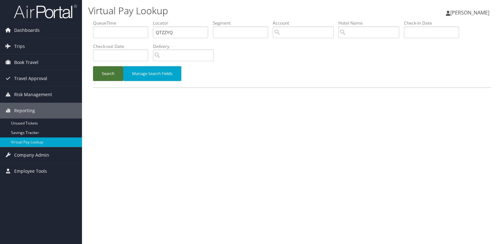
click at [113, 74] on button "Search" at bounding box center [108, 73] width 30 height 15
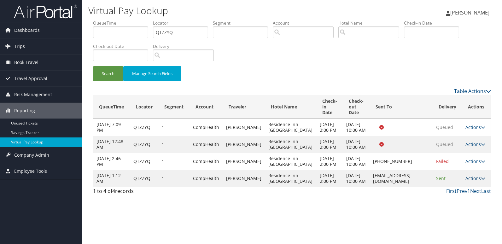
click at [476, 181] on link "Actions" at bounding box center [476, 178] width 20 height 6
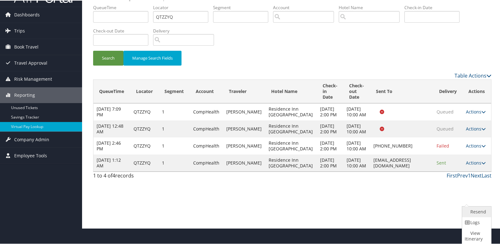
click at [471, 207] on link "Resend" at bounding box center [475, 211] width 27 height 11
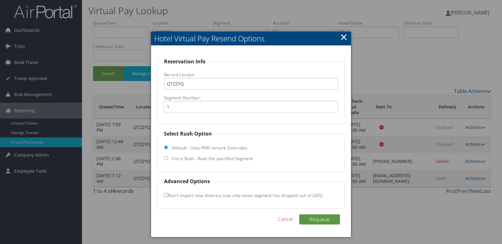
click at [200, 157] on label "Force Rush - Rush the specified Segment" at bounding box center [212, 159] width 81 height 6
click at [168, 157] on input "Force Rush - Rush the specified Segment" at bounding box center [166, 158] width 4 height 4
radio input "true"
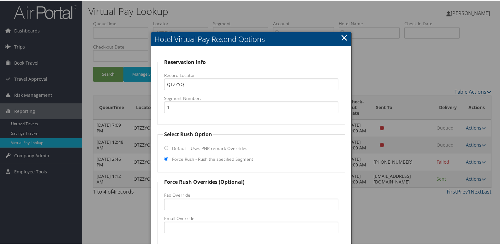
scroll to position [66, 0]
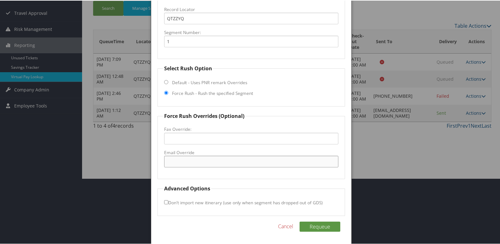
click at [183, 161] on input "Email Override" at bounding box center [251, 161] width 174 height 12
paste input "frontdesk.rimedesto@gmail.com"
click at [195, 161] on input "frontdesk.rimedesto@gmail.com" at bounding box center [251, 161] width 174 height 12
type input "frontdesk.rimodesto@gmail.com"
click at [305, 223] on button "Requeue" at bounding box center [319, 226] width 41 height 10
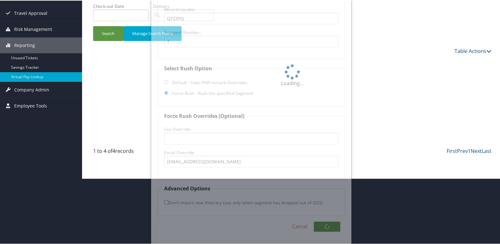
scroll to position [53, 0]
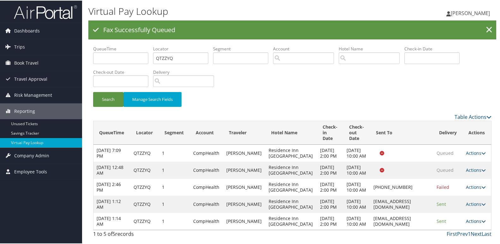
click at [469, 218] on link "Actions" at bounding box center [476, 221] width 20 height 6
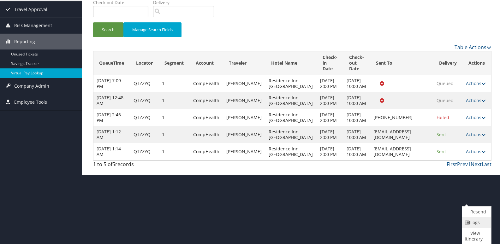
click at [464, 224] on link "Logs" at bounding box center [475, 222] width 27 height 11
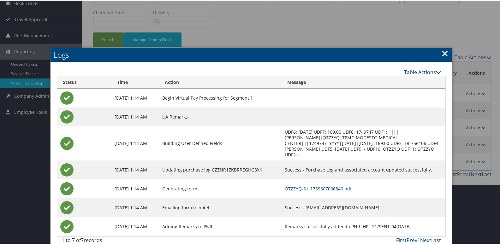
scroll to position [63, 0]
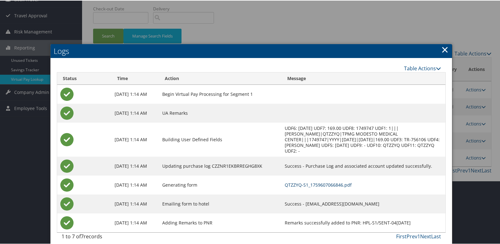
click at [303, 186] on link "QTZZYQ-S1_1759607066846.pdf" at bounding box center [318, 184] width 67 height 6
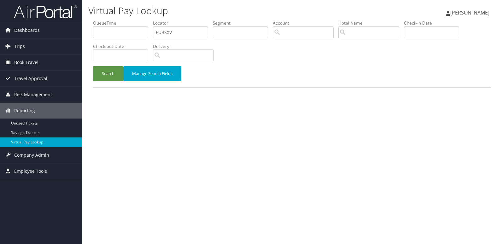
click at [168, 32] on input "EUBSXV" at bounding box center [180, 33] width 55 height 12
click at [171, 32] on input "EUBSXV" at bounding box center [180, 33] width 55 height 12
drag, startPoint x: 176, startPoint y: 32, endPoint x: 134, endPoint y: 36, distance: 42.5
click at [134, 20] on ul "QueueTime Locator EUBSXV Segment Account Traveler Hotel Name Check-in Date Chec…" at bounding box center [292, 20] width 398 height 0
type input "JMXUSI"
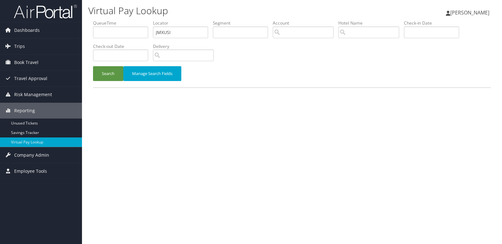
click at [93, 66] on button "Search" at bounding box center [108, 73] width 30 height 15
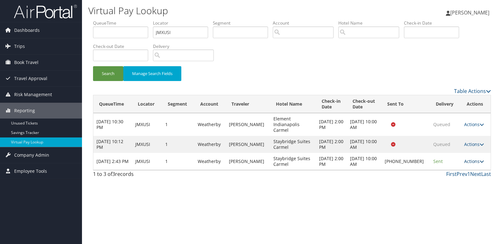
click at [468, 158] on link "Actions" at bounding box center [474, 161] width 20 height 6
click at [441, 177] on link "Logs" at bounding box center [453, 175] width 54 height 11
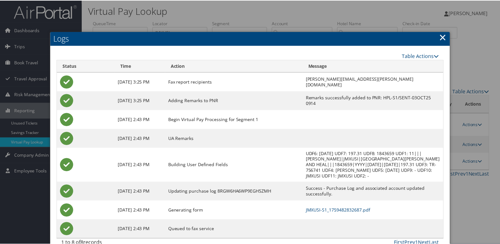
scroll to position [7, 0]
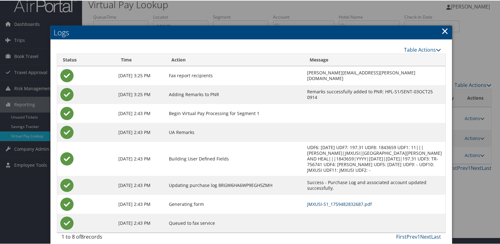
click at [321, 201] on link "JMXUSI-S1_1759482832687.pdf" at bounding box center [339, 204] width 65 height 6
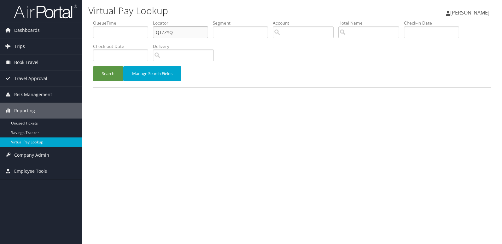
drag, startPoint x: 0, startPoint y: 0, endPoint x: 88, endPoint y: 35, distance: 94.4
click at [88, 35] on div "Virtual Pay Lookup Luke Perry Luke Perry My Settings Travel Agency Contacts Vie…" at bounding box center [292, 122] width 420 height 244
paste input "WPKSDX"
type input "WPKSDX"
click at [93, 66] on button "Search" at bounding box center [108, 73] width 30 height 15
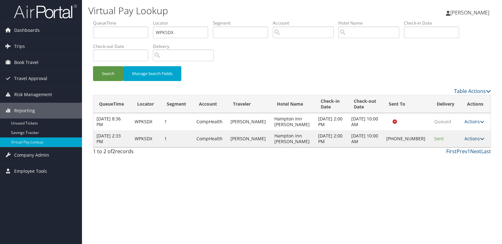
click at [467, 138] on link "Actions" at bounding box center [475, 139] width 20 height 6
click at [444, 155] on link "Logs" at bounding box center [453, 158] width 54 height 11
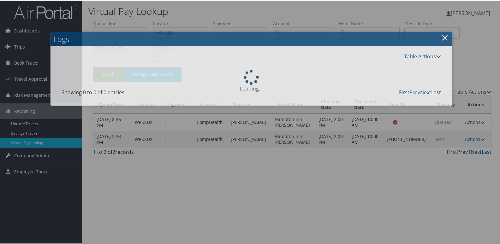
scroll to position [7, 0]
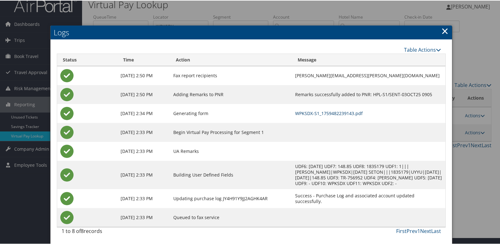
click at [318, 112] on link "WPKSDX-S1_1759482239143.pdf" at bounding box center [329, 113] width 68 height 6
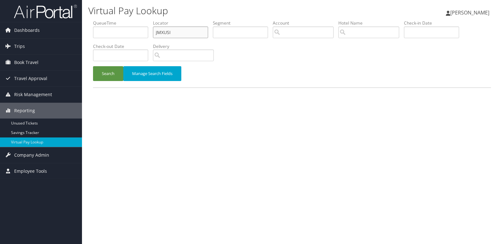
click at [170, 33] on input "JMXUSI" at bounding box center [180, 33] width 55 height 12
drag, startPoint x: 172, startPoint y: 32, endPoint x: 144, endPoint y: 31, distance: 28.1
click at [144, 20] on ul "QueueTime Locator JMXUSI Segment Account Traveler Hotel Name Check-in Date Chec…" at bounding box center [292, 20] width 398 height 0
paste input "WYEBXQ"
type input "WYEBXQ"
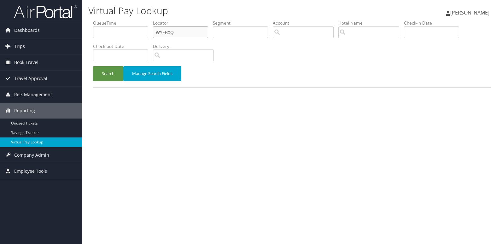
click at [93, 66] on button "Search" at bounding box center [108, 73] width 30 height 15
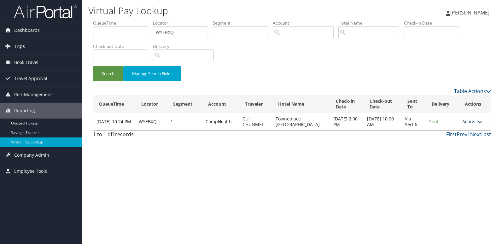
click at [474, 122] on link "Actions" at bounding box center [473, 122] width 20 height 6
click at [459, 136] on link "Resend" at bounding box center [461, 131] width 40 height 11
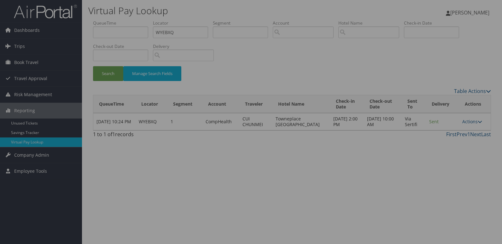
click at [418, 139] on div at bounding box center [251, 122] width 502 height 244
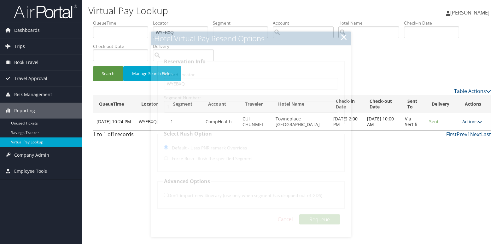
click at [474, 121] on link "Actions" at bounding box center [473, 122] width 20 height 6
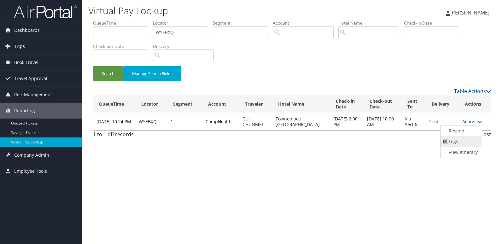
click at [460, 142] on link "Logs" at bounding box center [461, 141] width 40 height 11
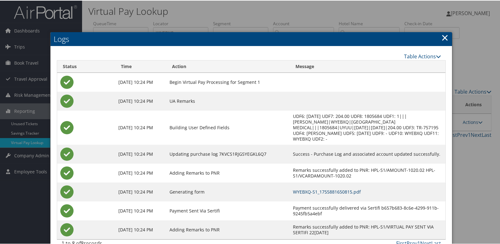
click at [323, 188] on link "WYEBXQ-S1_1755881650815.pdf" at bounding box center [327, 191] width 68 height 6
